Goal: Transaction & Acquisition: Purchase product/service

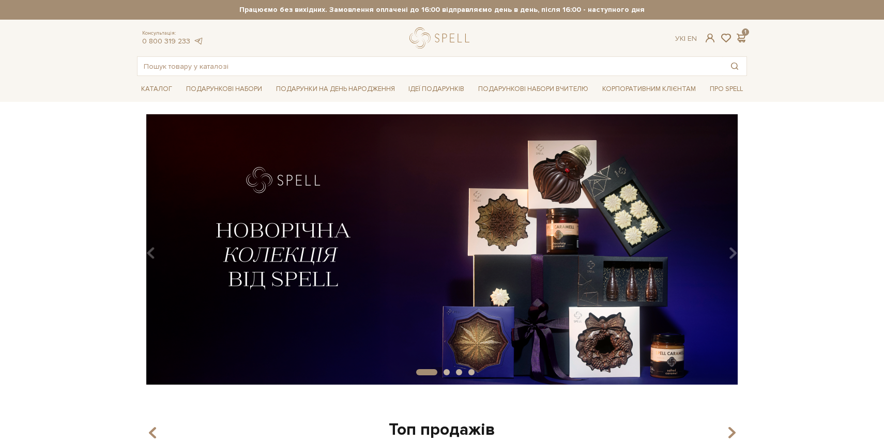
click at [110, 93] on div "Каталог Всі солодощі Дивитись всі" at bounding box center [442, 89] width 884 height 26
click at [759, 247] on div "slide 2 of 4" at bounding box center [442, 245] width 884 height 263
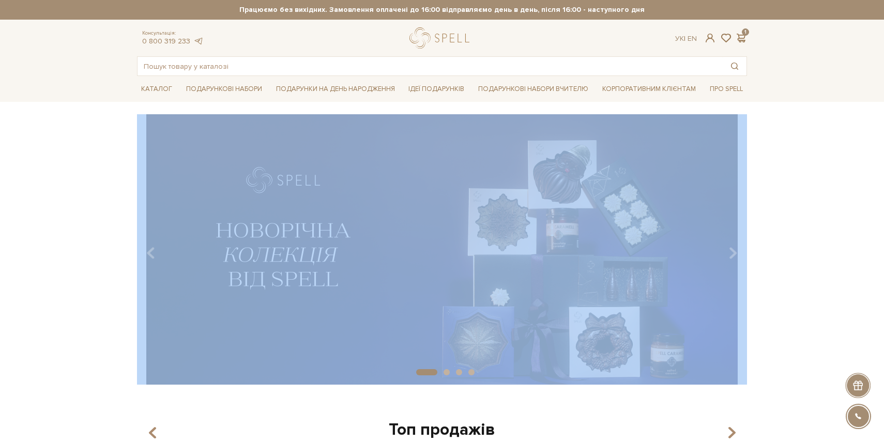
click at [759, 247] on div "slide 2 of 4" at bounding box center [442, 245] width 884 height 263
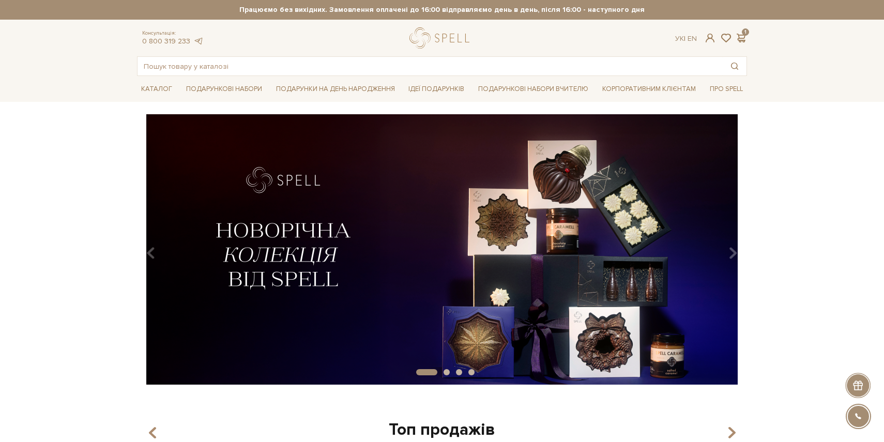
click at [751, 245] on div "slide 2 of 4" at bounding box center [442, 245] width 623 height 263
click at [725, 242] on button "Carousel Navigation" at bounding box center [732, 254] width 14 height 24
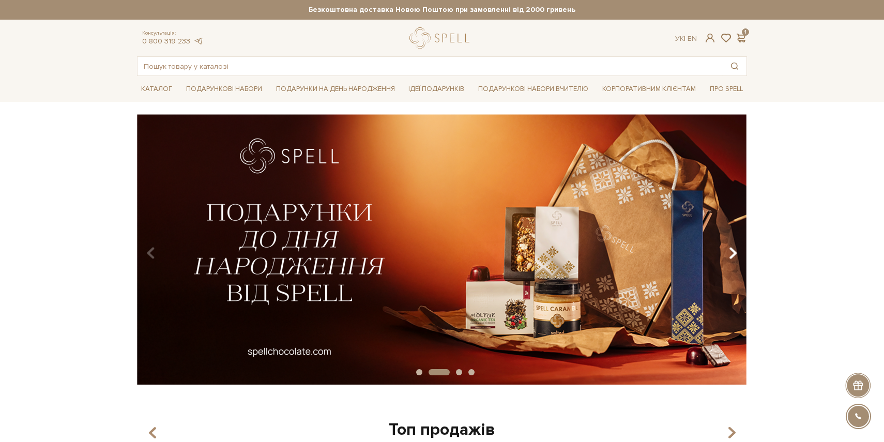
click at [734, 245] on icon "Carousel Navigation" at bounding box center [733, 254] width 9 height 18
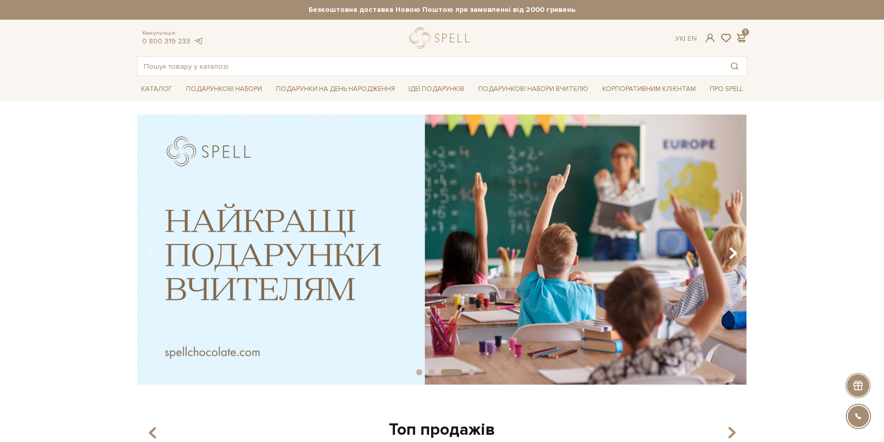
click at [734, 245] on icon "Carousel Navigation" at bounding box center [733, 254] width 9 height 18
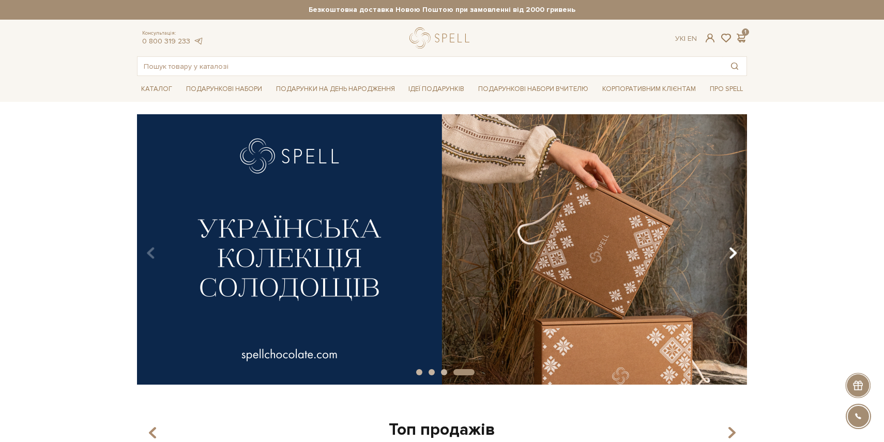
click at [734, 246] on icon "Carousel Navigation" at bounding box center [733, 254] width 9 height 18
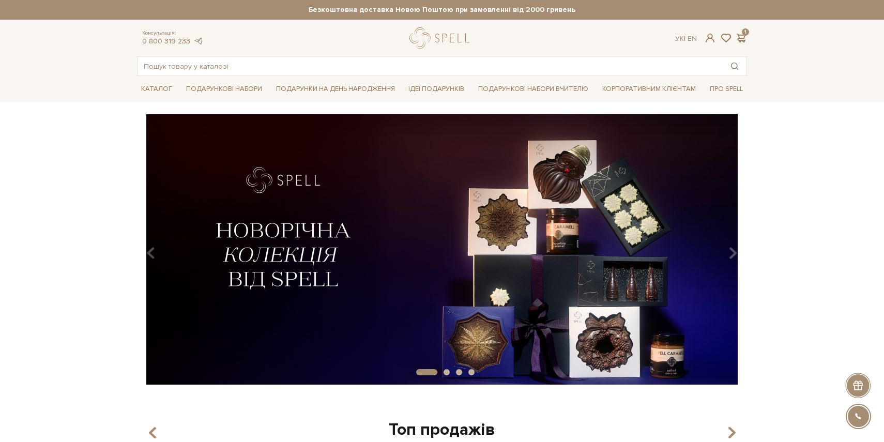
click at [561, 269] on img at bounding box center [442, 249] width 610 height 270
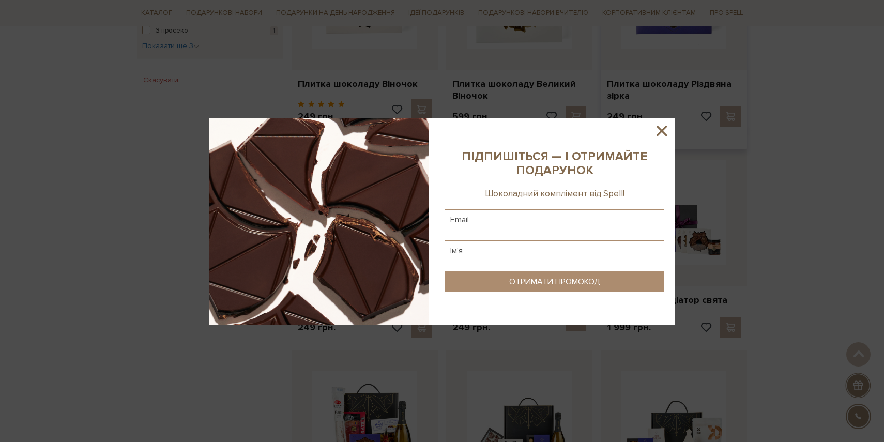
scroll to position [711, 0]
click at [660, 130] on icon at bounding box center [662, 131] width 18 height 18
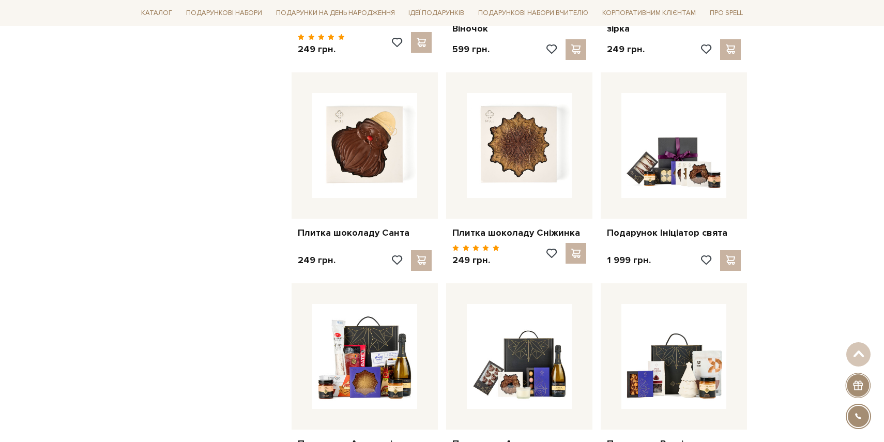
click at [768, 164] on div "Головна Вся продукція Всі товари колекція "Новорічна".. Всі товари колекція "Но…" at bounding box center [442, 239] width 884 height 1799
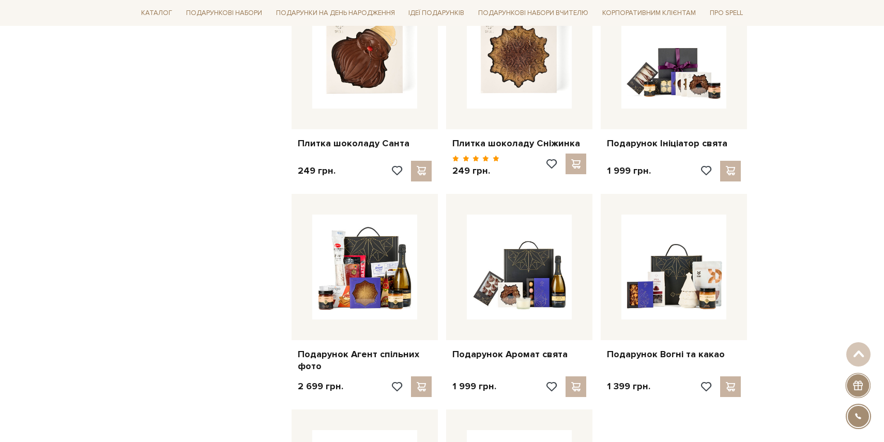
click at [768, 164] on div "Головна Вся продукція Всі товари колекція "Новорічна".. Всі товари колекція "Но…" at bounding box center [442, 149] width 884 height 1799
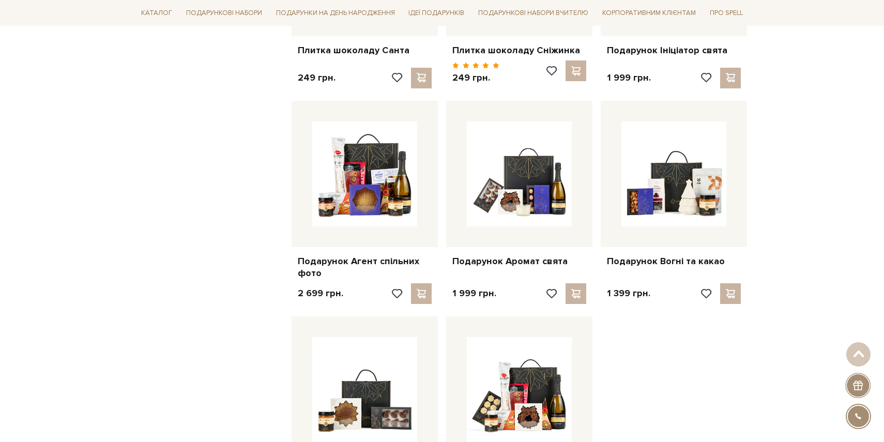
click at [768, 164] on div "Головна Вся продукція Всі товари колекція "Новорічна".. Всі товари колекція "Но…" at bounding box center [442, 56] width 884 height 1799
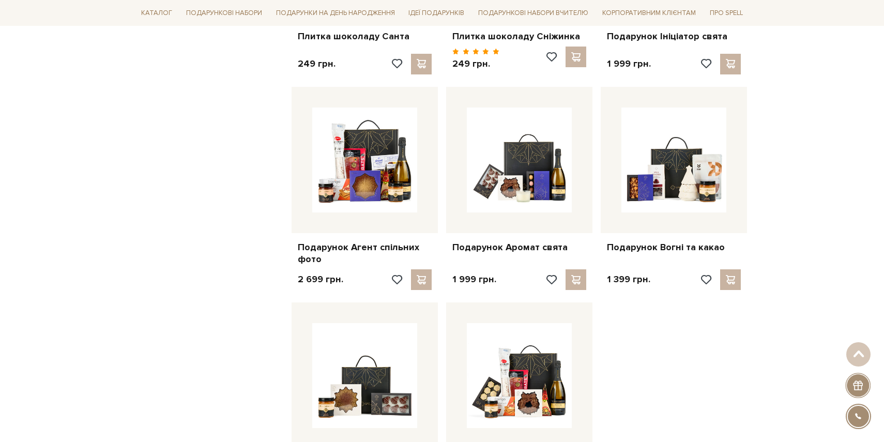
scroll to position [969, 0]
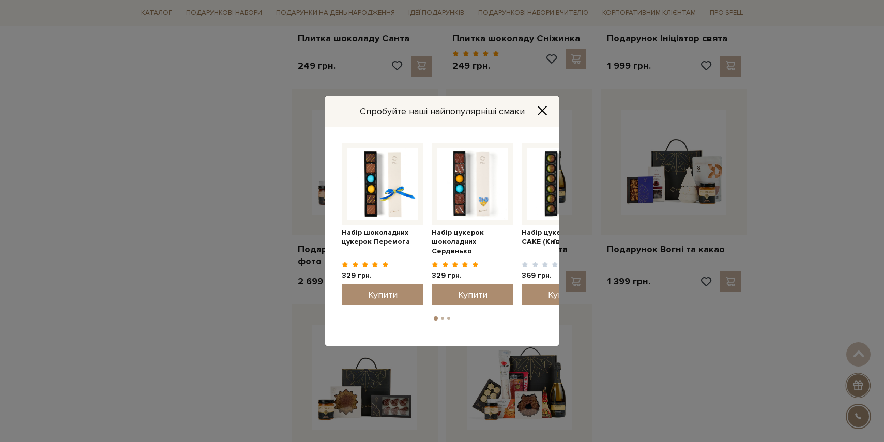
click at [545, 110] on icon "Close" at bounding box center [542, 111] width 10 height 10
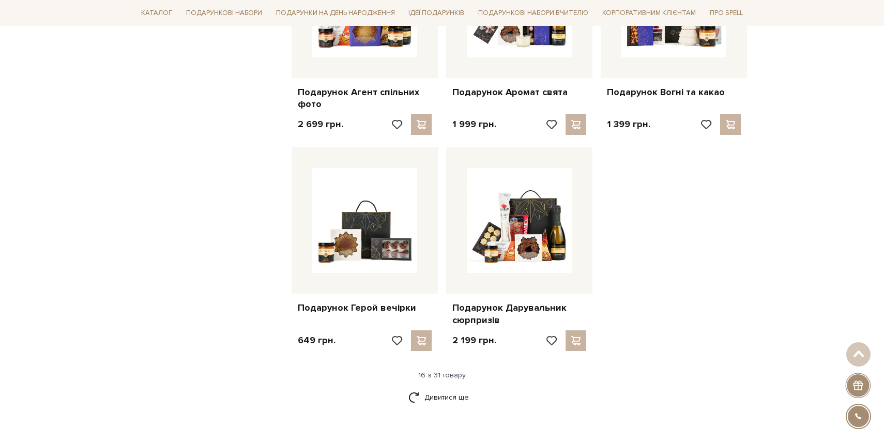
scroll to position [1123, 0]
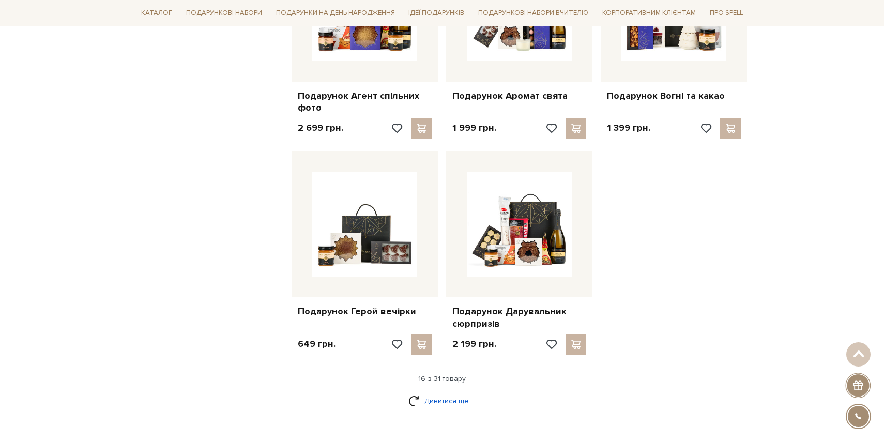
click at [424, 407] on link "Дивитися ще" at bounding box center [442, 401] width 67 height 18
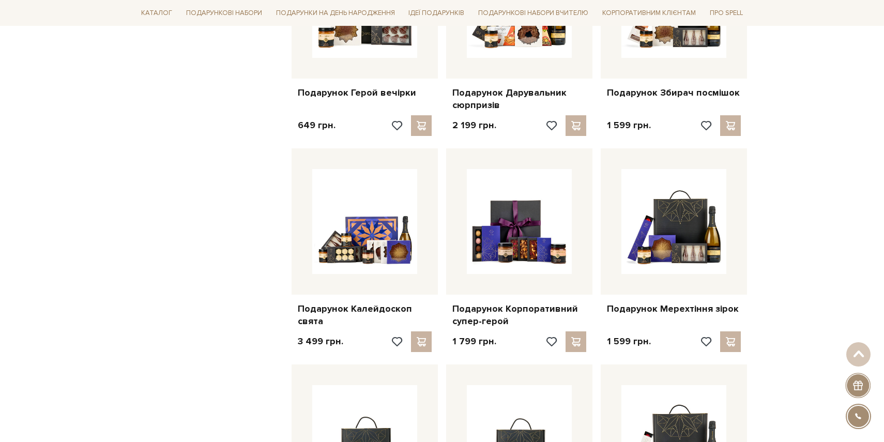
scroll to position [1350, 0]
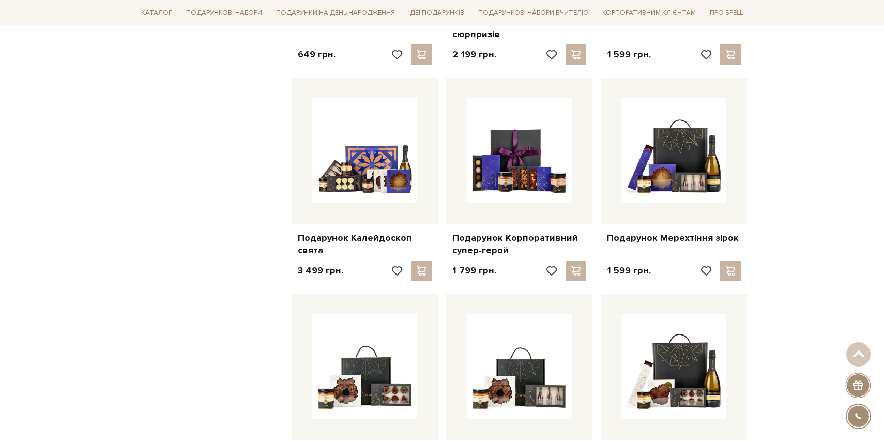
scroll to position [1408, 0]
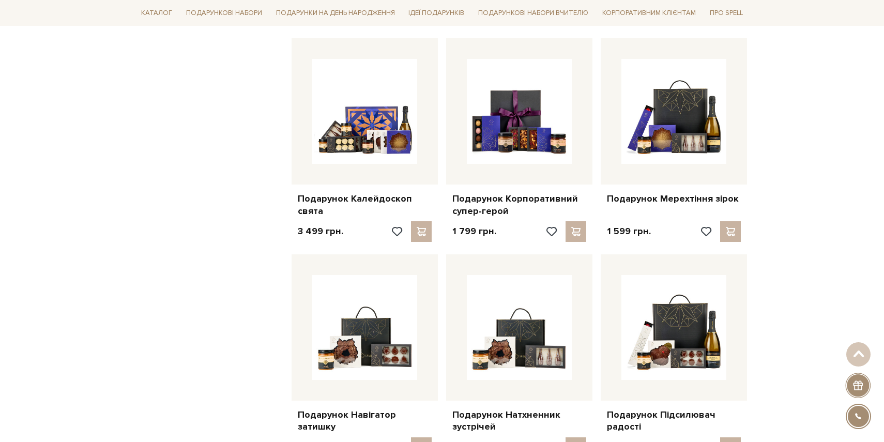
scroll to position [1449, 0]
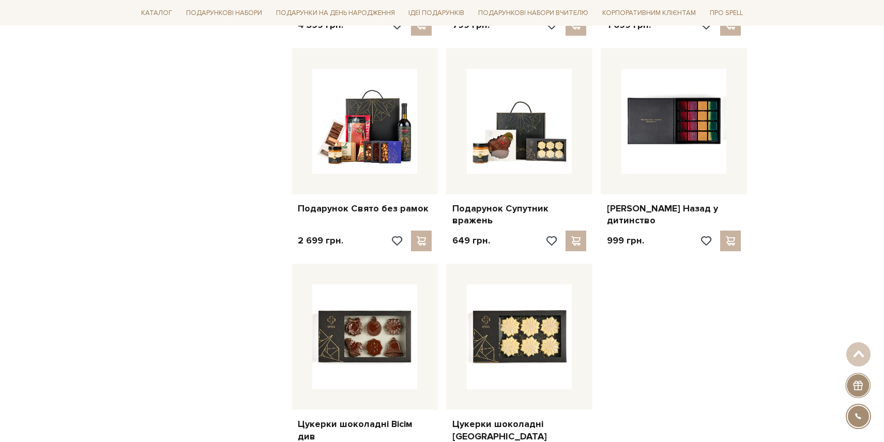
scroll to position [2098, 0]
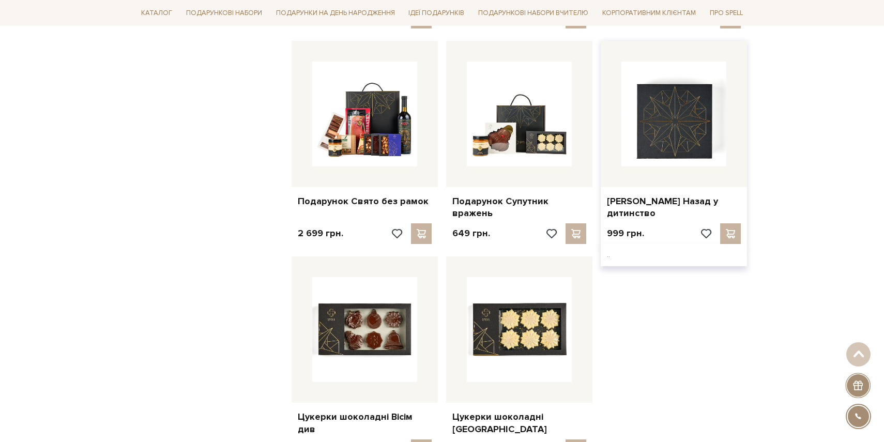
click at [675, 104] on img at bounding box center [674, 114] width 105 height 105
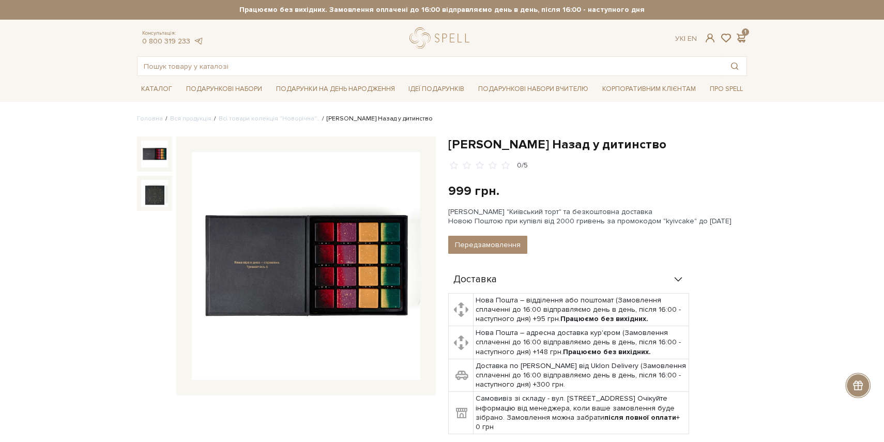
click at [334, 267] on img at bounding box center [306, 266] width 229 height 229
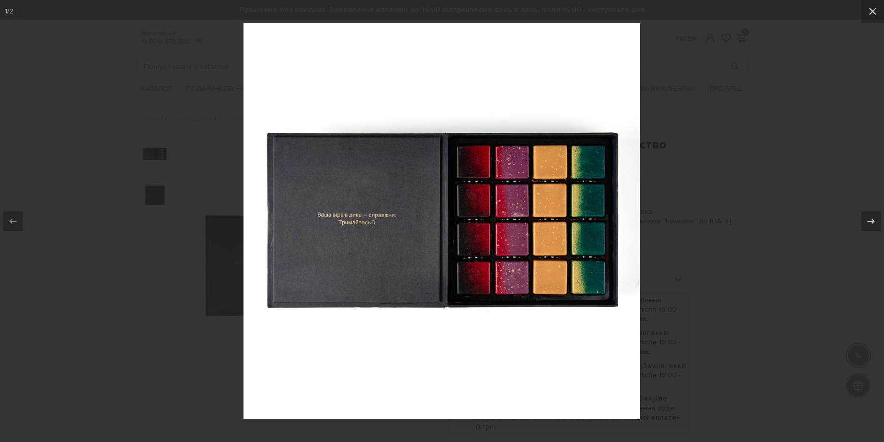
click at [764, 126] on div at bounding box center [442, 221] width 884 height 442
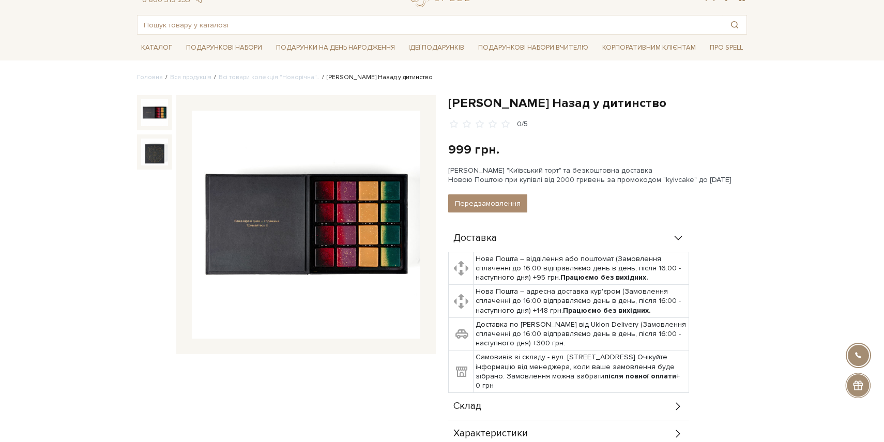
scroll to position [46, 0]
